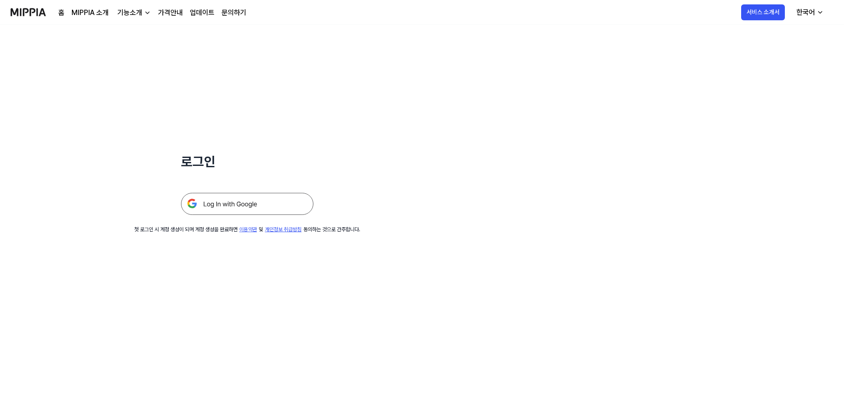
click at [800, 8] on div "한국어" at bounding box center [806, 12] width 22 height 11
click at [654, 61] on div "로그인 첫 로그인 시 계정 생성이 되며 계정 생성을 완료하면 이용약관 및 개인정보 취급방침 동의하는 것으로 간주합니다." at bounding box center [422, 213] width 844 height 377
click at [220, 207] on img at bounding box center [247, 204] width 132 height 22
click at [61, 13] on link "홈" at bounding box center [61, 13] width 6 height 11
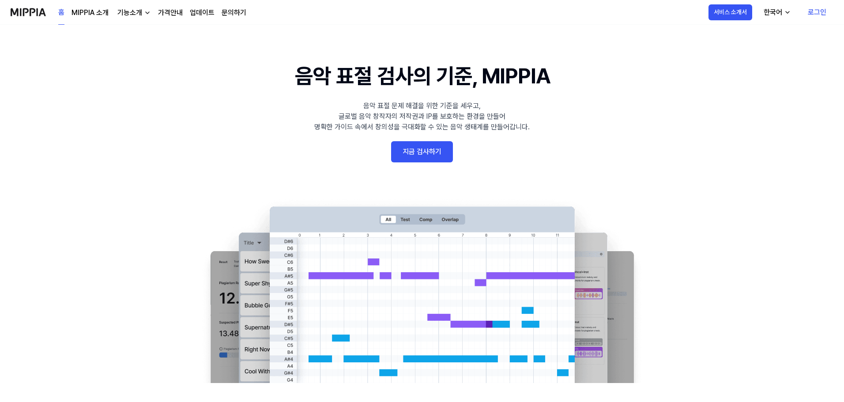
click at [833, 18] on link "로그인" at bounding box center [817, 12] width 33 height 25
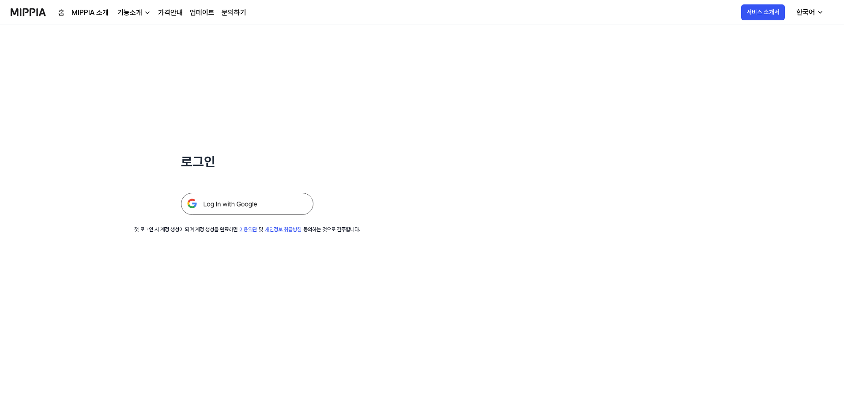
click at [273, 208] on img at bounding box center [247, 204] width 132 height 22
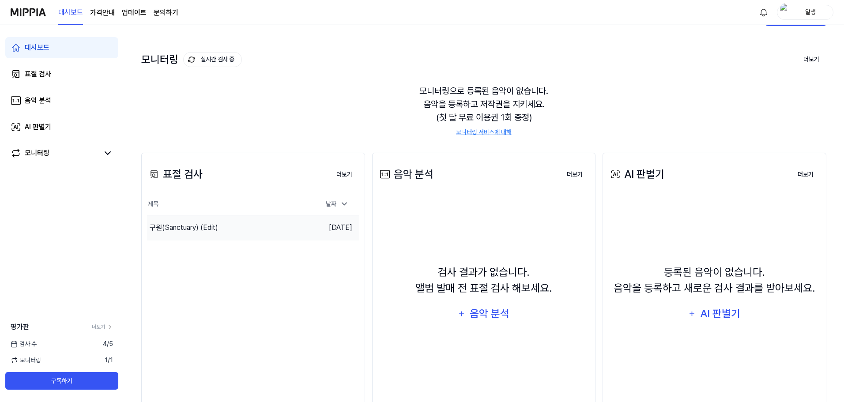
scroll to position [68, 0]
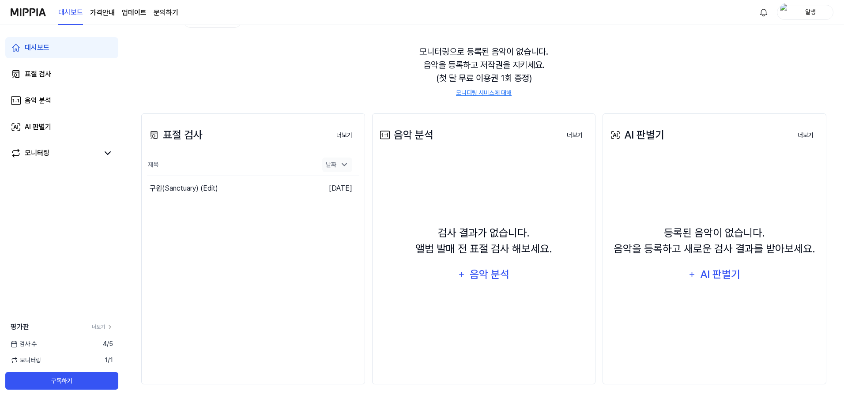
click at [343, 167] on icon at bounding box center [344, 164] width 9 height 9
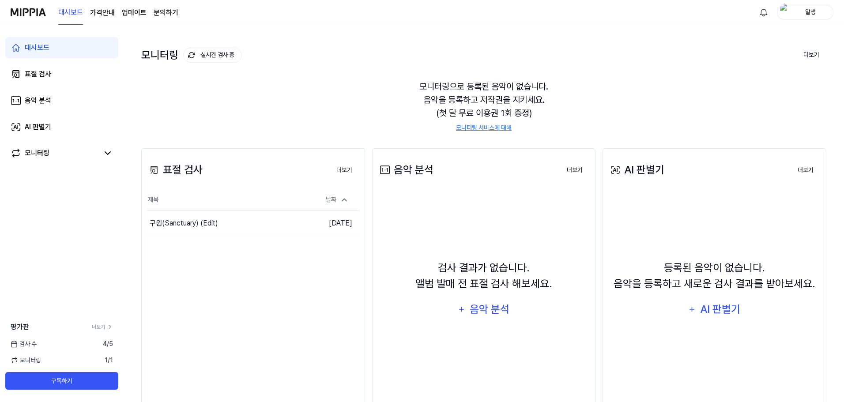
scroll to position [0, 0]
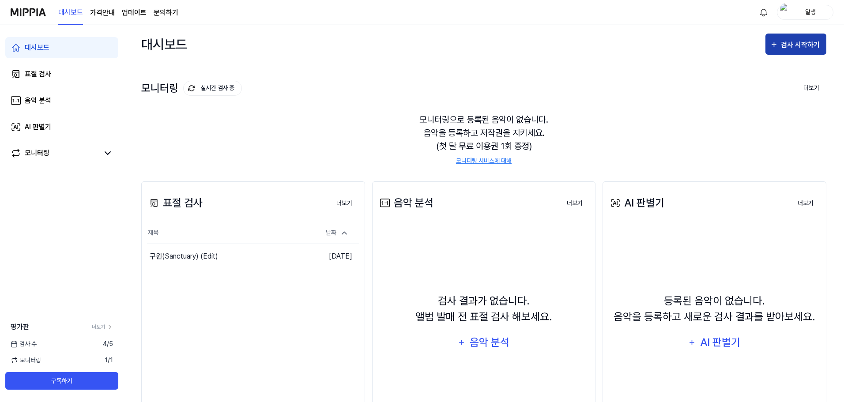
click at [776, 53] on button "검사 시작하기" at bounding box center [795, 44] width 61 height 21
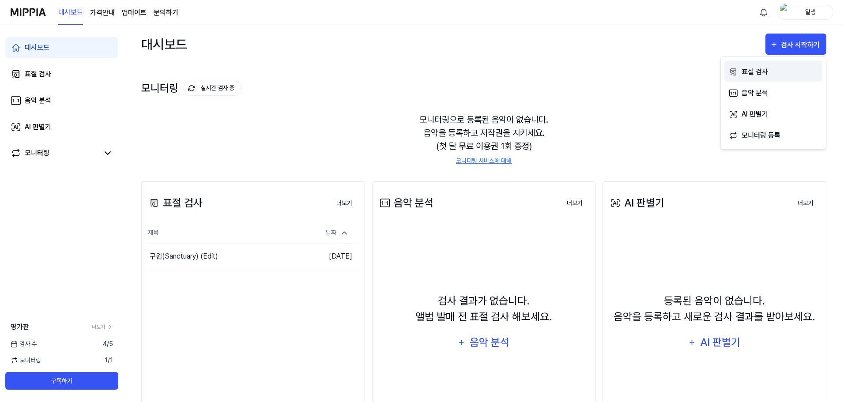
click at [761, 72] on div "표절 검사" at bounding box center [780, 71] width 77 height 11
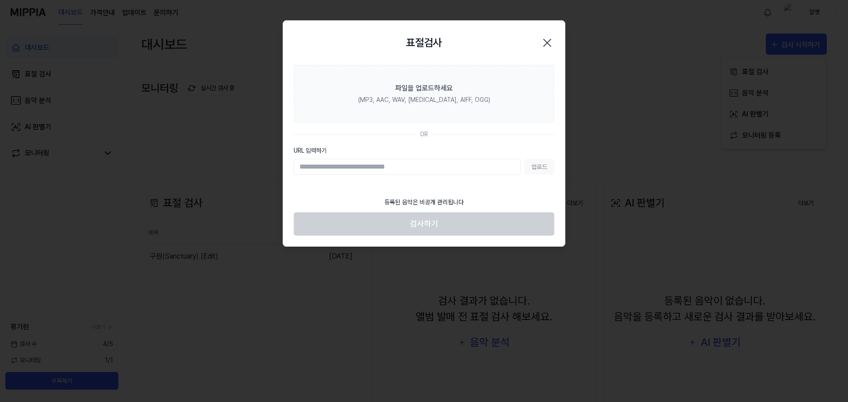
click at [373, 165] on input "URL 입력하기" at bounding box center [407, 167] width 227 height 16
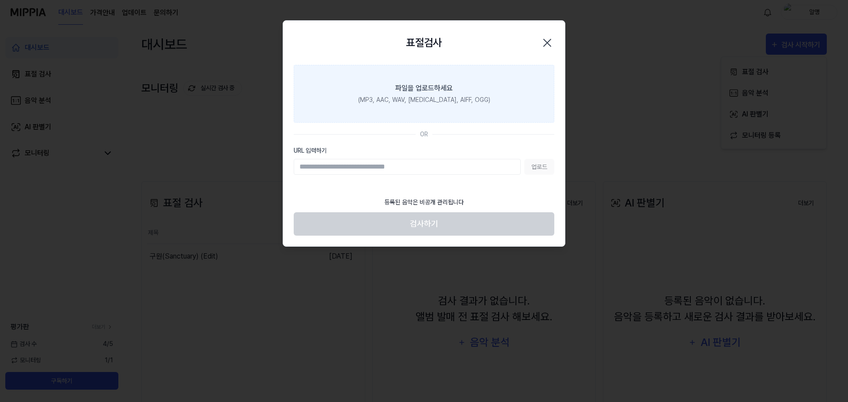
click at [433, 100] on div "(MP3, AAC, WAV, FLAC, AIFF, OGG)" at bounding box center [424, 99] width 132 height 9
click at [0, 0] on input "파일을 업로드하세요 (MP3, AAC, WAV, FLAC, AIFF, OGG)" at bounding box center [0, 0] width 0 height 0
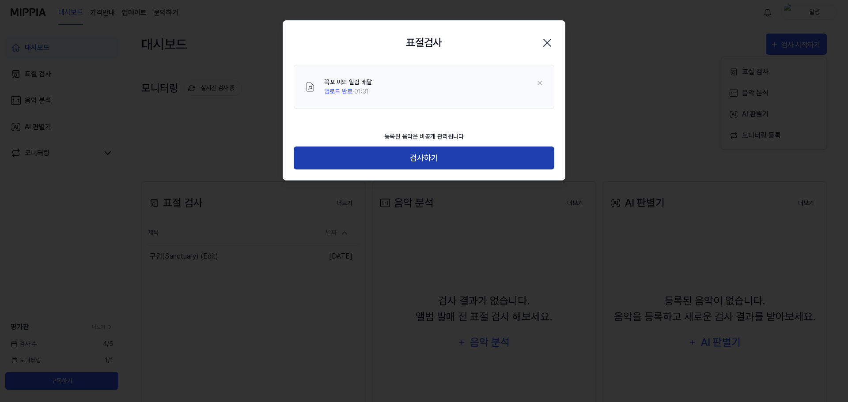
click at [432, 160] on button "검사하기" at bounding box center [424, 158] width 260 height 23
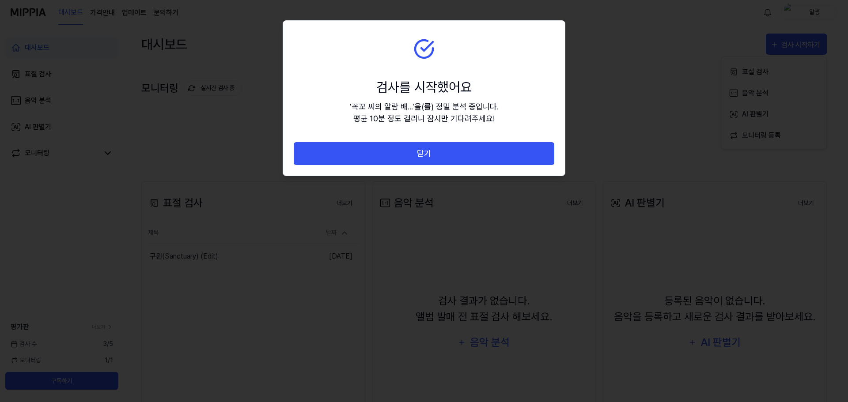
click at [432, 160] on button "닫기" at bounding box center [424, 153] width 260 height 23
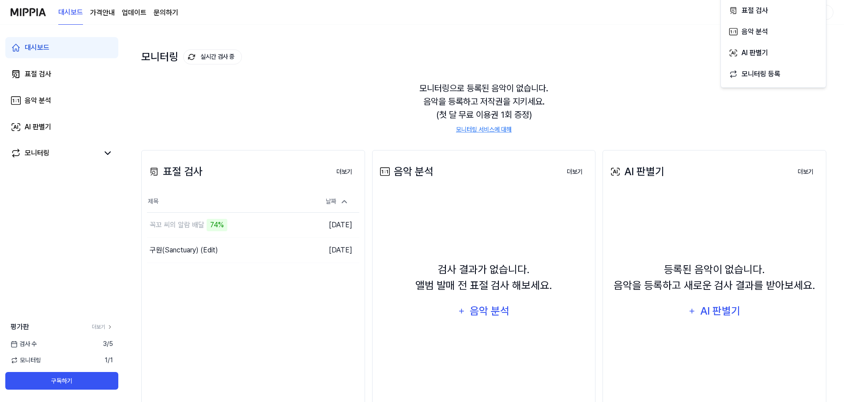
scroll to position [68, 0]
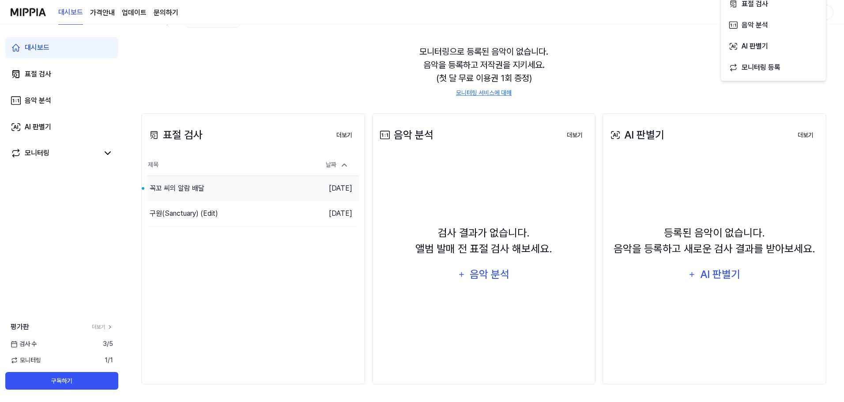
click at [197, 183] on div "꼭꼬 씨의 알람 배달" at bounding box center [177, 188] width 55 height 11
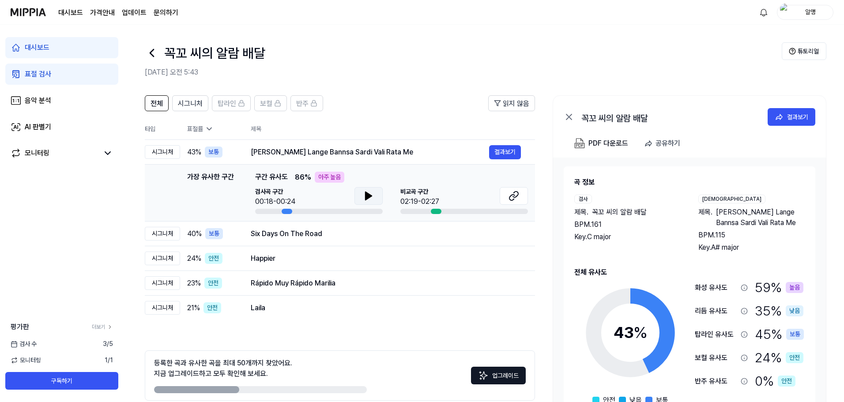
click at [365, 195] on icon at bounding box center [368, 196] width 11 height 11
click at [364, 193] on icon at bounding box center [368, 196] width 11 height 11
click at [500, 194] on button at bounding box center [514, 196] width 28 height 18
click at [374, 197] on button at bounding box center [368, 196] width 28 height 18
click at [368, 195] on icon at bounding box center [367, 195] width 2 height 7
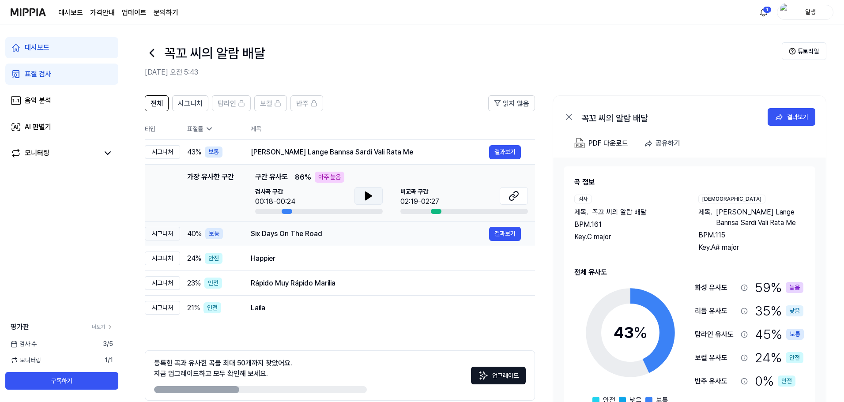
click at [294, 234] on div "Six Days On The Road" at bounding box center [370, 234] width 238 height 11
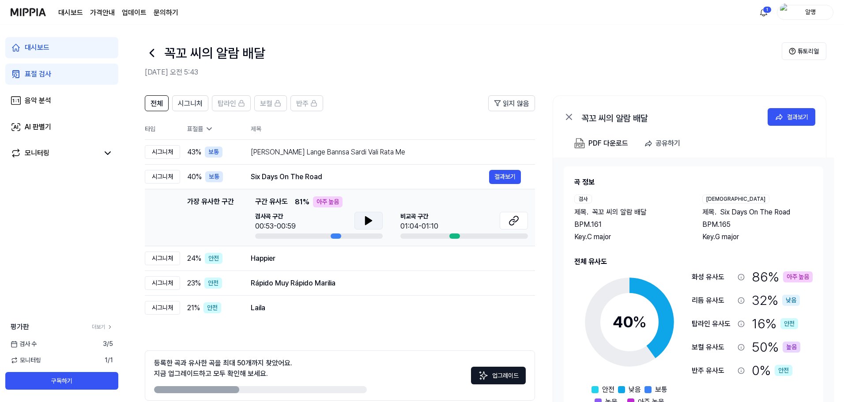
click at [374, 220] on button at bounding box center [368, 221] width 28 height 18
click at [519, 222] on icon at bounding box center [514, 220] width 11 height 11
click at [194, 102] on span "시그니처" at bounding box center [190, 103] width 25 height 11
click at [321, 151] on div "Seja Suni Lange Bannsa Sardi Vali Rata Me" at bounding box center [370, 152] width 238 height 11
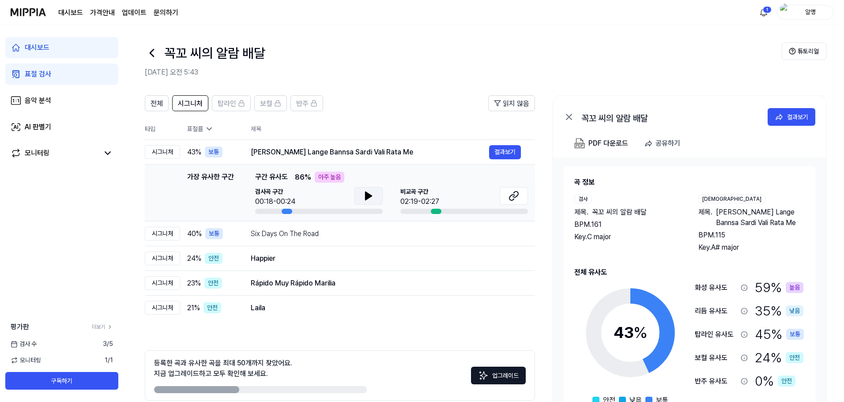
click at [373, 200] on icon at bounding box center [368, 196] width 11 height 11
click at [507, 196] on button at bounding box center [514, 196] width 28 height 18
click at [363, 193] on icon at bounding box center [368, 196] width 11 height 11
click at [515, 198] on icon at bounding box center [514, 196] width 11 height 11
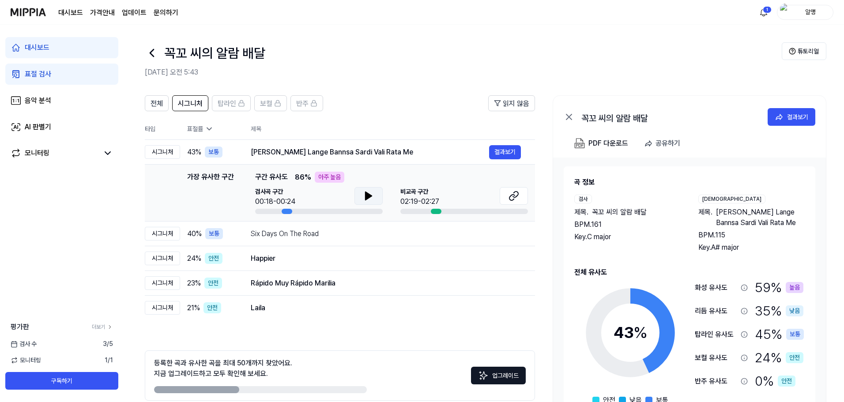
click at [377, 199] on button at bounding box center [368, 196] width 28 height 18
click at [365, 195] on icon at bounding box center [368, 196] width 11 height 11
click at [207, 128] on icon at bounding box center [209, 129] width 4 height 2
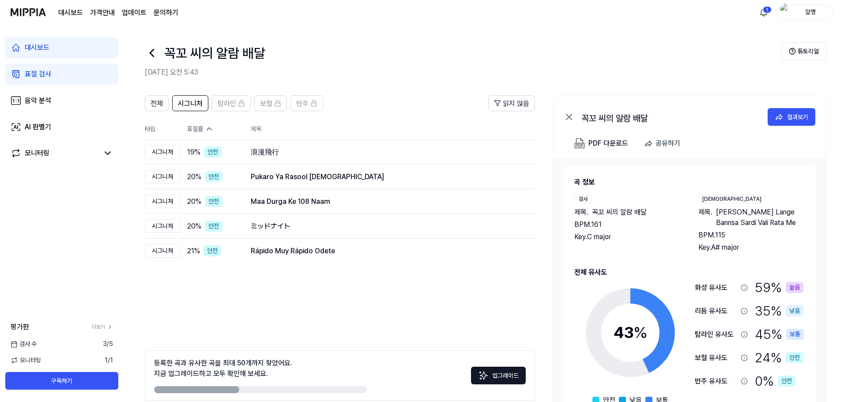
click at [207, 128] on icon at bounding box center [209, 128] width 9 height 9
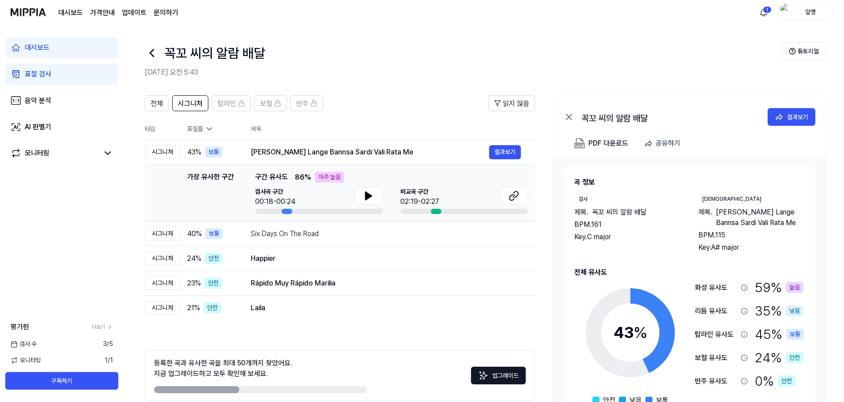
click at [207, 128] on icon at bounding box center [209, 129] width 4 height 2
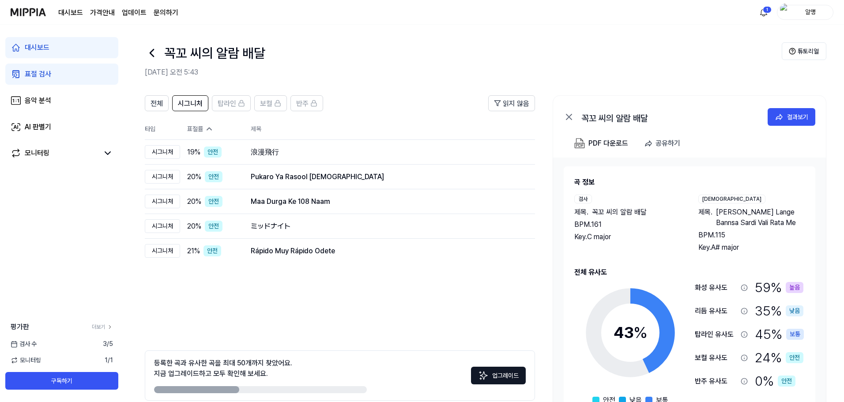
click at [209, 126] on icon at bounding box center [209, 128] width 9 height 9
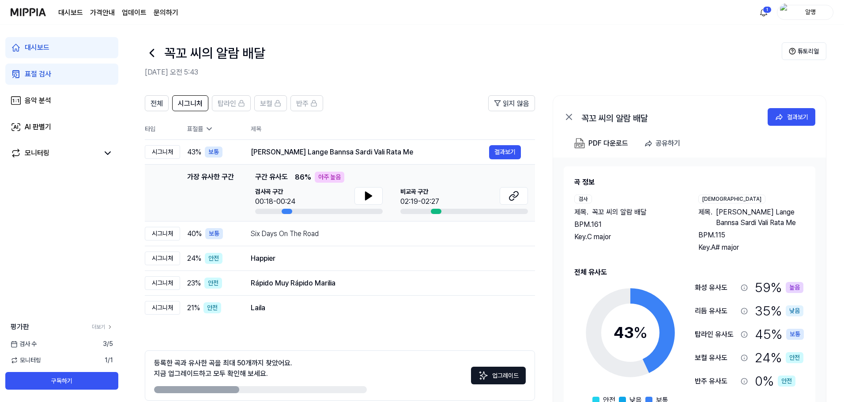
click at [335, 127] on th "제목" at bounding box center [393, 128] width 284 height 21
click at [170, 105] on div "전체 시그니처 탑라인 보컬 반주" at bounding box center [234, 103] width 178 height 16
click at [157, 103] on span "전체" at bounding box center [157, 103] width 12 height 11
click at [195, 126] on div "표절률" at bounding box center [211, 128] width 49 height 9
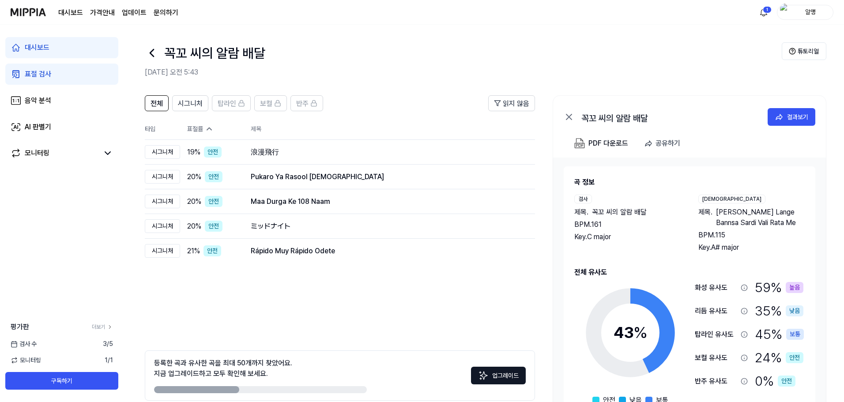
click at [209, 131] on icon at bounding box center [209, 128] width 9 height 9
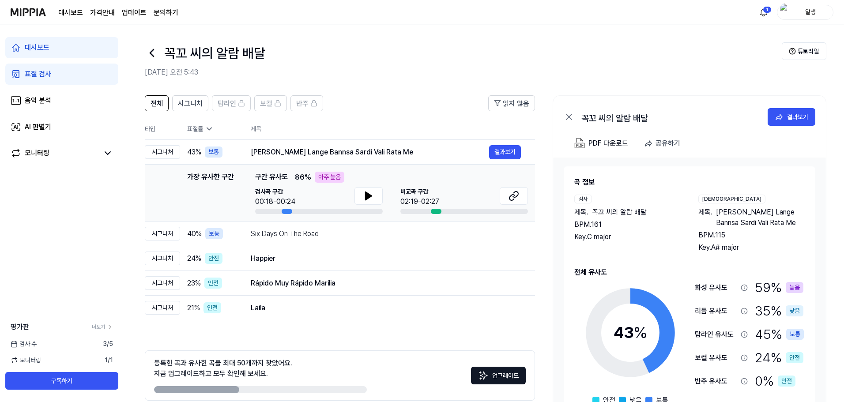
click at [150, 128] on th "타입" at bounding box center [162, 129] width 35 height 22
click at [196, 104] on span "시그니처" at bounding box center [190, 103] width 25 height 11
click at [150, 103] on button "전체" at bounding box center [157, 103] width 24 height 16
click at [503, 103] on span "읽지 않음" at bounding box center [516, 103] width 26 height 11
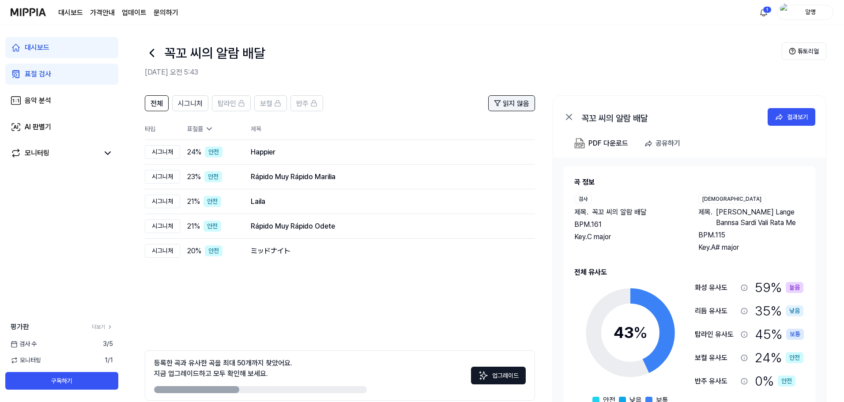
click at [503, 103] on span "읽지 않음" at bounding box center [516, 103] width 26 height 11
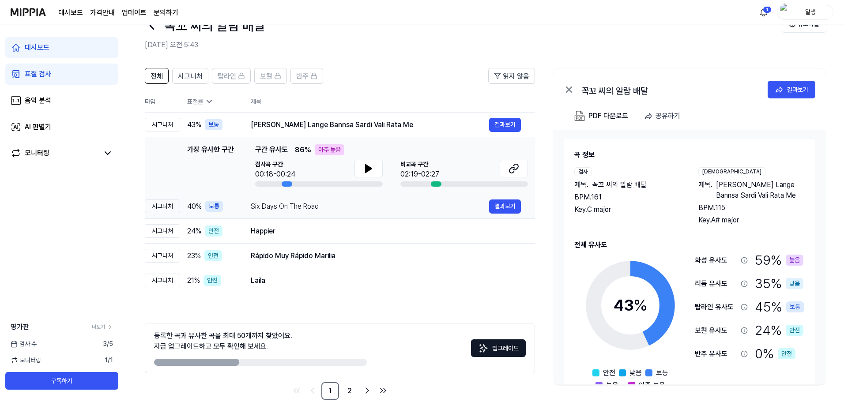
scroll to position [43, 0]
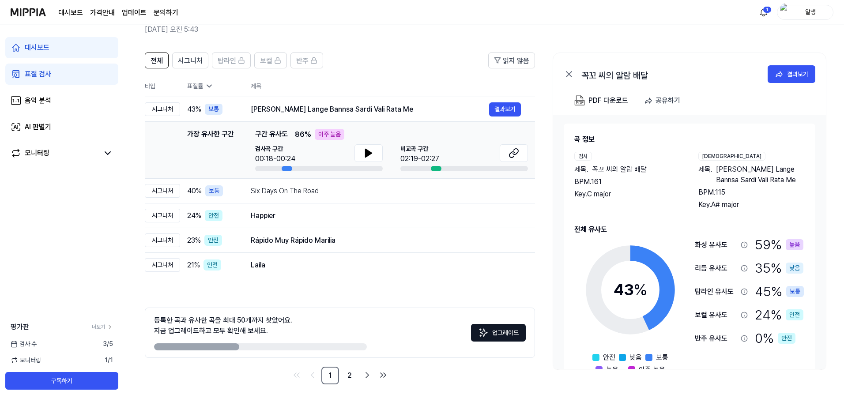
click at [349, 297] on div "전체 시그니처 탑라인 보컬 반주 읽지 않음 전체 시그니처 탑라인 보컬 반주 타입 표절률 제목 표절률 읽지 않음 시그니처 43 % 보통 Seja…" at bounding box center [340, 219] width 390 height 332
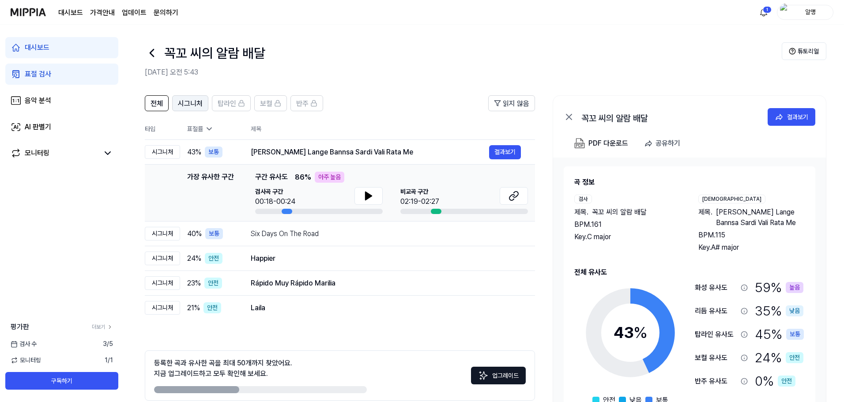
click at [200, 101] on span "시그니처" at bounding box center [190, 103] width 25 height 11
click at [155, 96] on button "전체" at bounding box center [157, 103] width 24 height 16
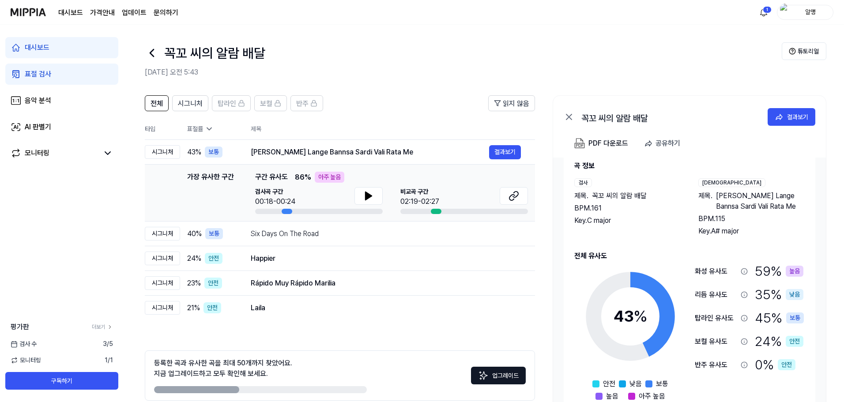
scroll to position [26, 0]
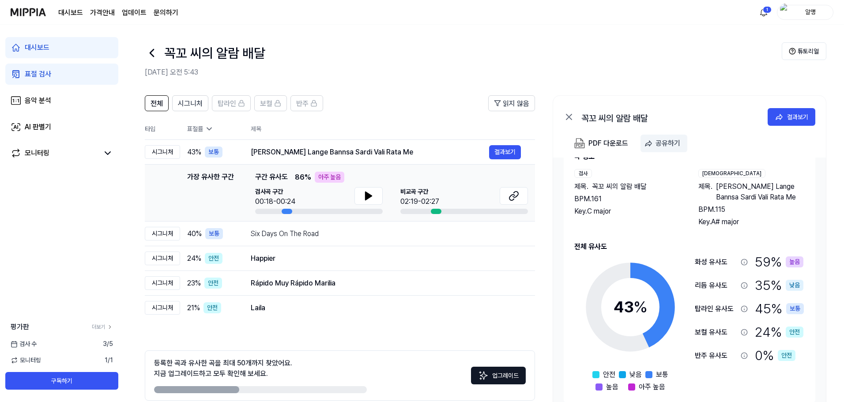
click at [659, 140] on div "공유하기" at bounding box center [667, 143] width 25 height 11
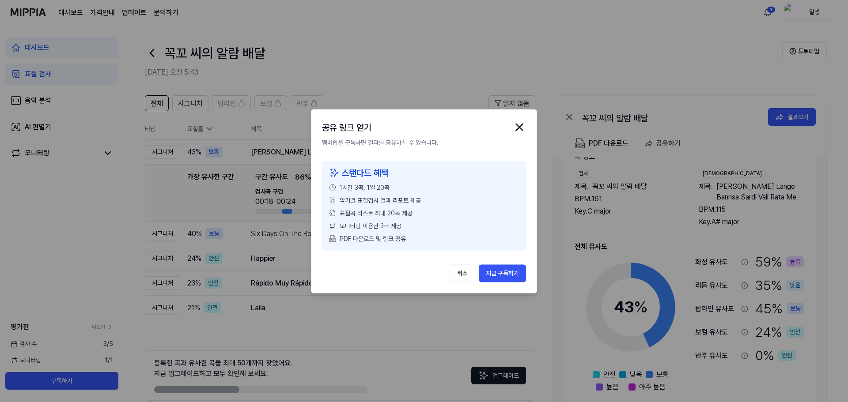
click at [527, 125] on div "공유 링크 얻기 멤버쉽을 구독하면 결과를 공유하실 수 있습니다. 스탠다드 혜택 1시간 3곡, 1일 20곡 악기별 표절검사 결과 리포트 제공 표…" at bounding box center [424, 201] width 226 height 184
click at [515, 128] on img "button" at bounding box center [518, 127] width 13 height 13
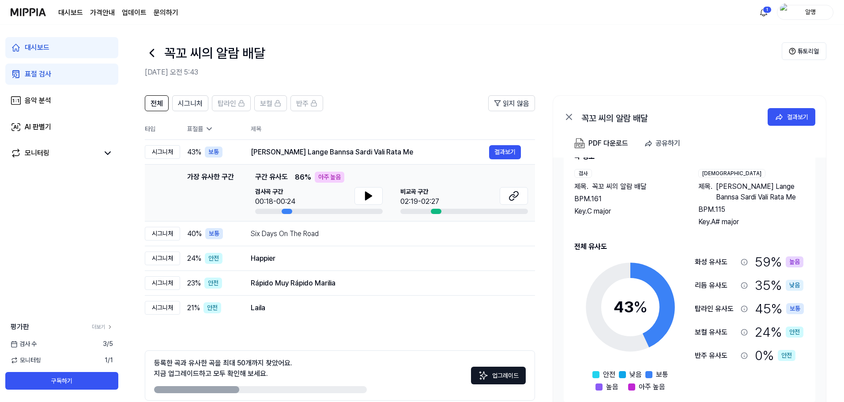
click at [604, 154] on div "PDF 다운로드 공유하기" at bounding box center [689, 146] width 273 height 23
click at [604, 148] on div "PDF 다운로드" at bounding box center [608, 143] width 40 height 11
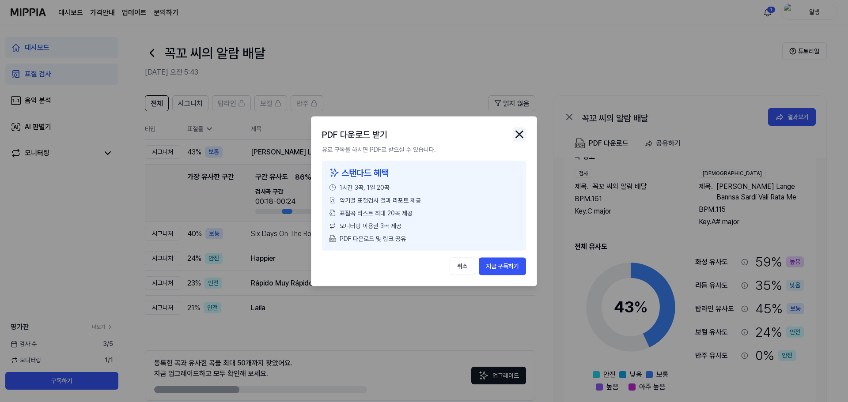
click at [522, 130] on img "button" at bounding box center [518, 134] width 13 height 13
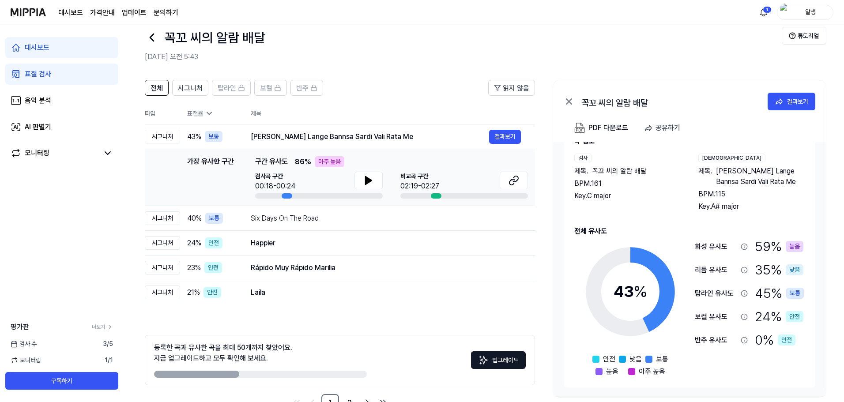
scroll to position [0, 0]
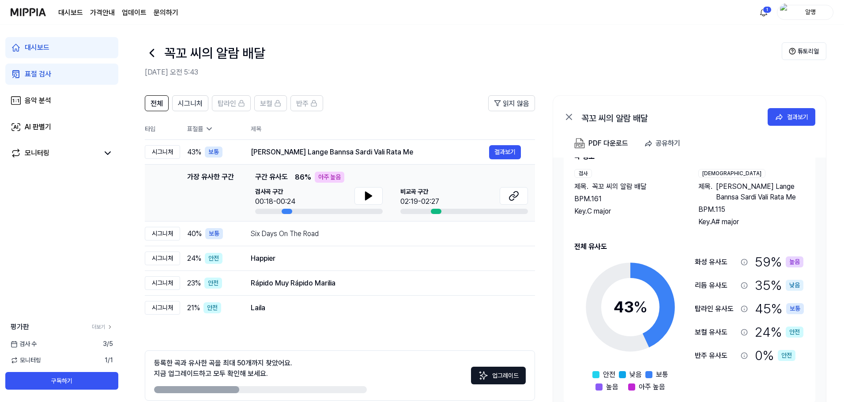
click at [59, 42] on link "대시보드" at bounding box center [61, 47] width 113 height 21
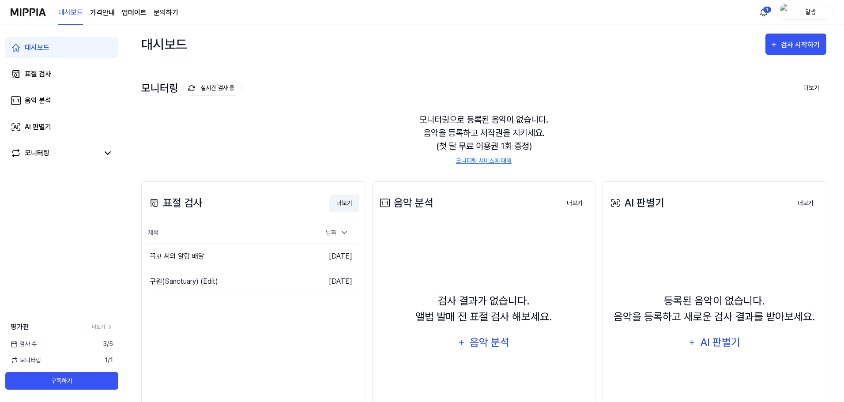
click at [344, 202] on button "더보기" at bounding box center [344, 204] width 30 height 18
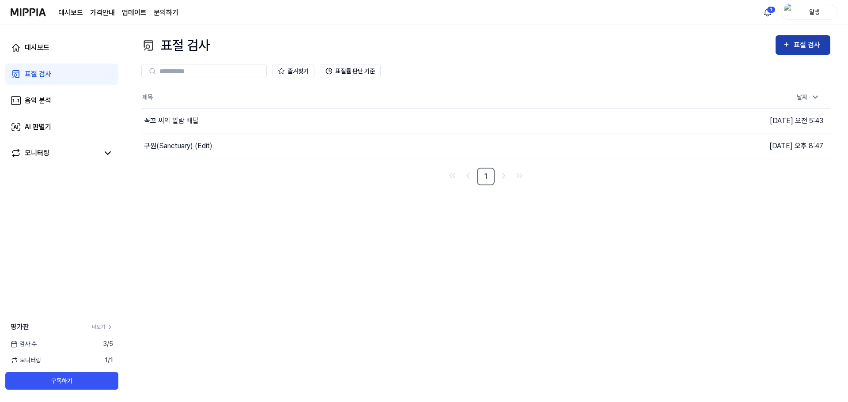
click at [797, 44] on div "표절 검사" at bounding box center [808, 44] width 30 height 11
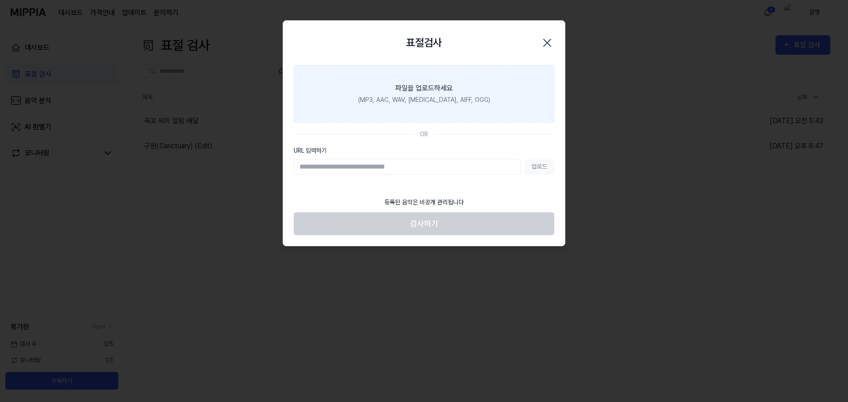
click at [440, 97] on div "(MP3, AAC, WAV, FLAC, AIFF, OGG)" at bounding box center [424, 99] width 132 height 9
click at [0, 0] on input "파일을 업로드하세요 (MP3, AAC, WAV, FLAC, AIFF, OGG)" at bounding box center [0, 0] width 0 height 0
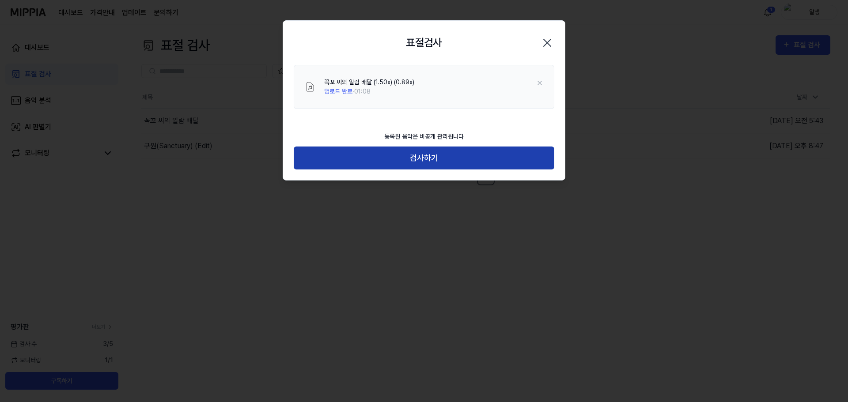
click at [430, 161] on button "검사하기" at bounding box center [424, 158] width 260 height 23
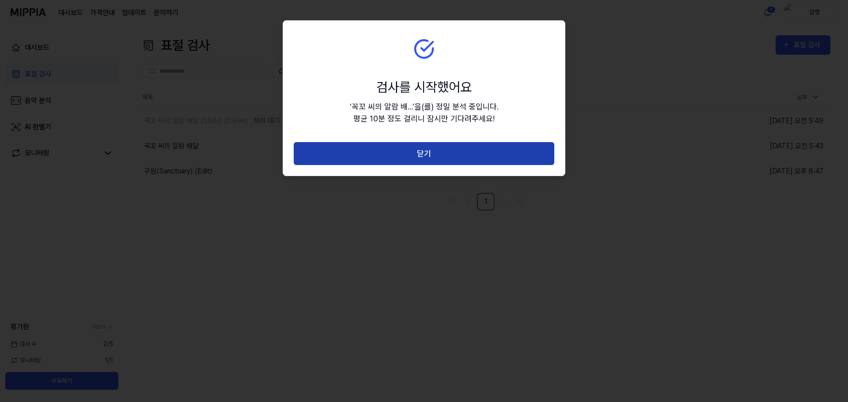
click at [470, 148] on button "닫기" at bounding box center [424, 153] width 260 height 23
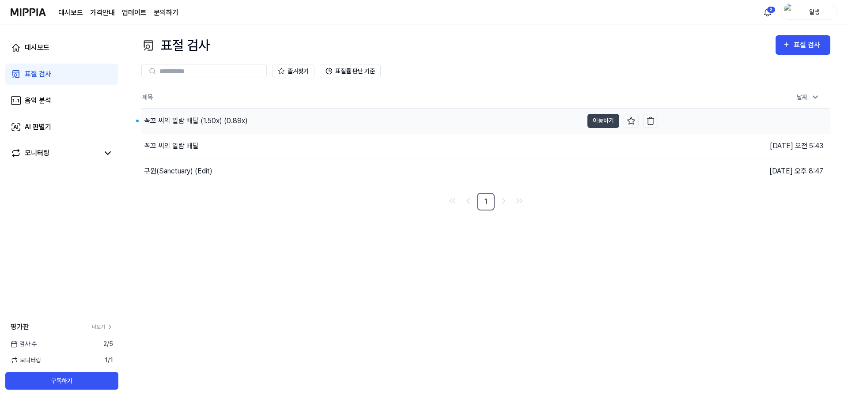
click at [202, 119] on div "꼭꼬 씨의 알람 배달 (1.50x) (0.89x)" at bounding box center [196, 121] width 104 height 11
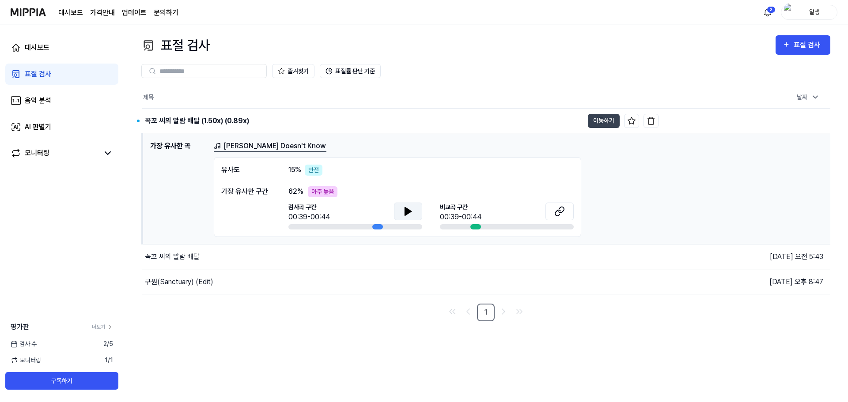
click at [407, 213] on icon at bounding box center [408, 211] width 6 height 8
click at [407, 213] on icon at bounding box center [406, 210] width 2 height 7
click at [412, 209] on icon at bounding box center [408, 211] width 11 height 11
click at [409, 210] on icon at bounding box center [410, 210] width 2 height 7
click at [554, 214] on icon at bounding box center [559, 211] width 11 height 11
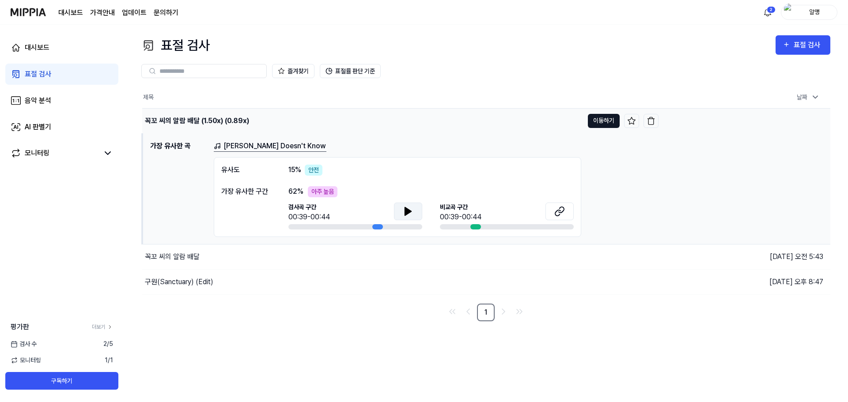
click at [602, 121] on button "이동하기" at bounding box center [604, 121] width 32 height 14
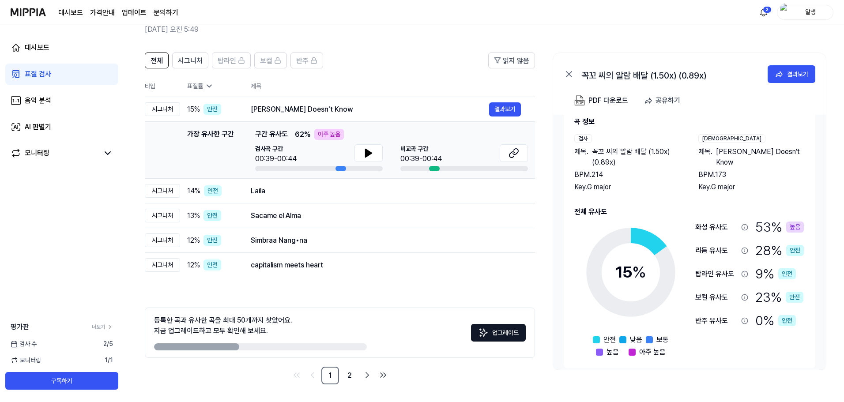
scroll to position [26, 0]
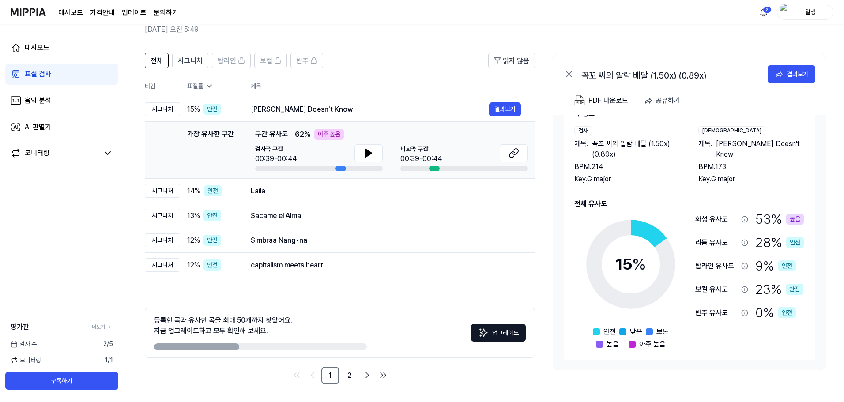
click at [257, 158] on div "00:39-00:44" at bounding box center [275, 159] width 41 height 11
drag, startPoint x: 255, startPoint y: 158, endPoint x: 300, endPoint y: 159, distance: 45.0
click at [300, 159] on div "검사곡 구간 00:39-00:44" at bounding box center [319, 154] width 128 height 20
click at [363, 147] on button at bounding box center [368, 153] width 28 height 18
click at [368, 151] on icon at bounding box center [367, 153] width 2 height 7
